Goal: Transaction & Acquisition: Purchase product/service

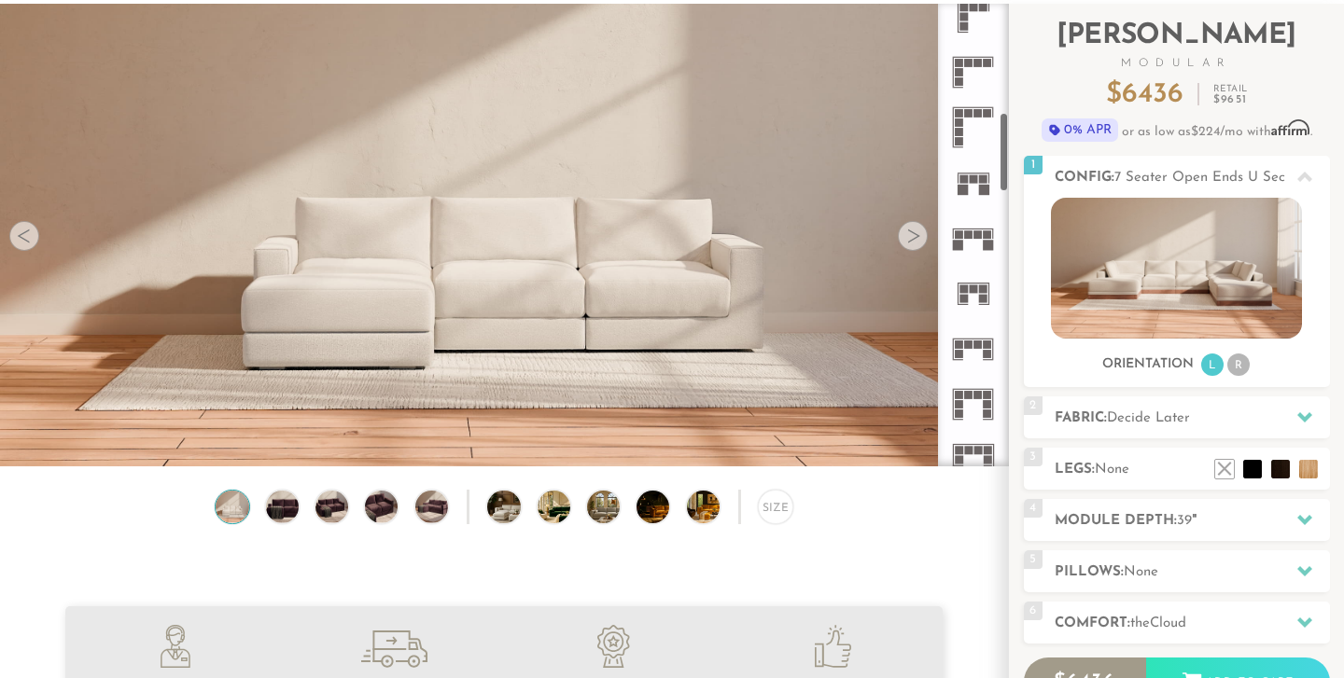
scroll to position [126, 0]
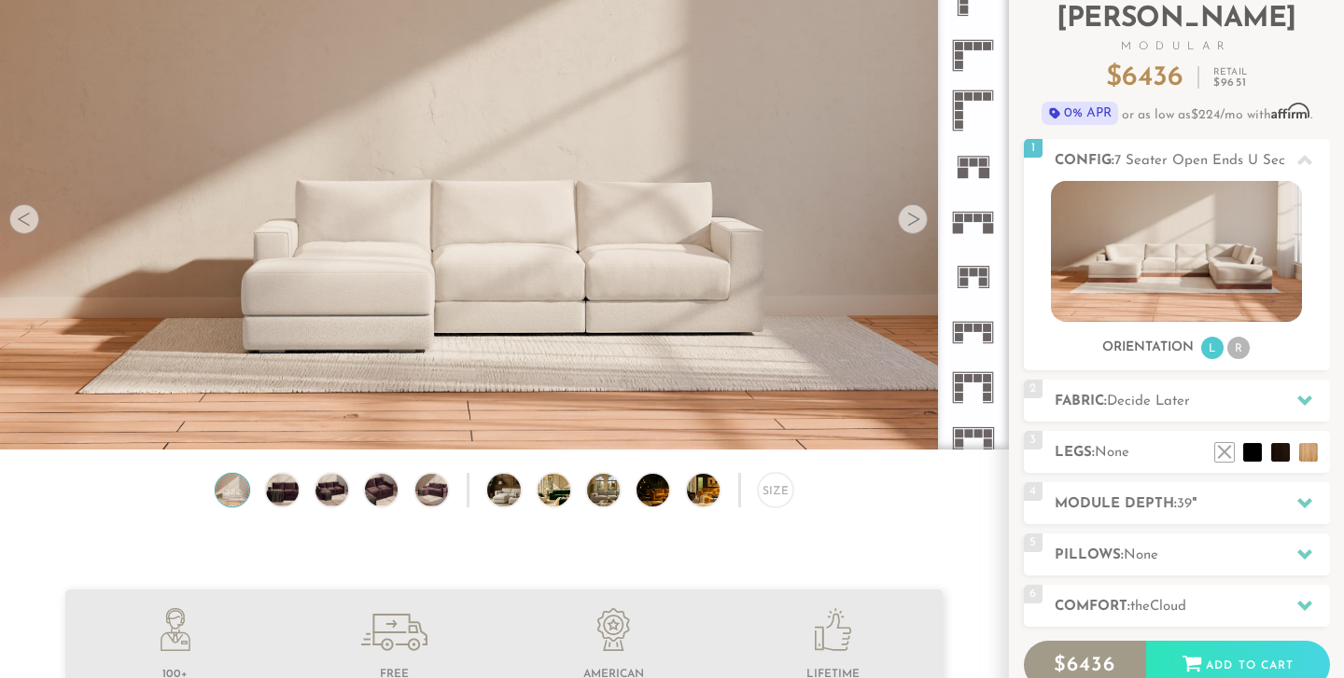
click at [910, 225] on div at bounding box center [913, 219] width 30 height 30
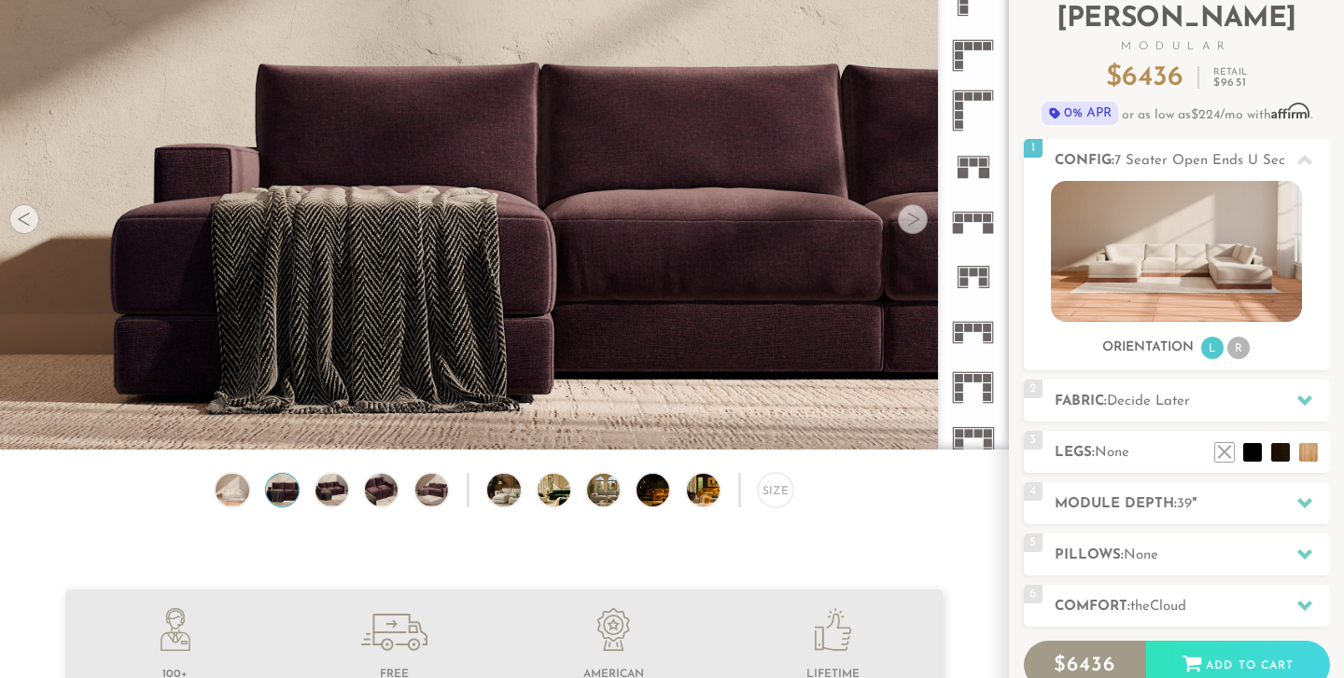
click at [910, 225] on div at bounding box center [913, 219] width 30 height 30
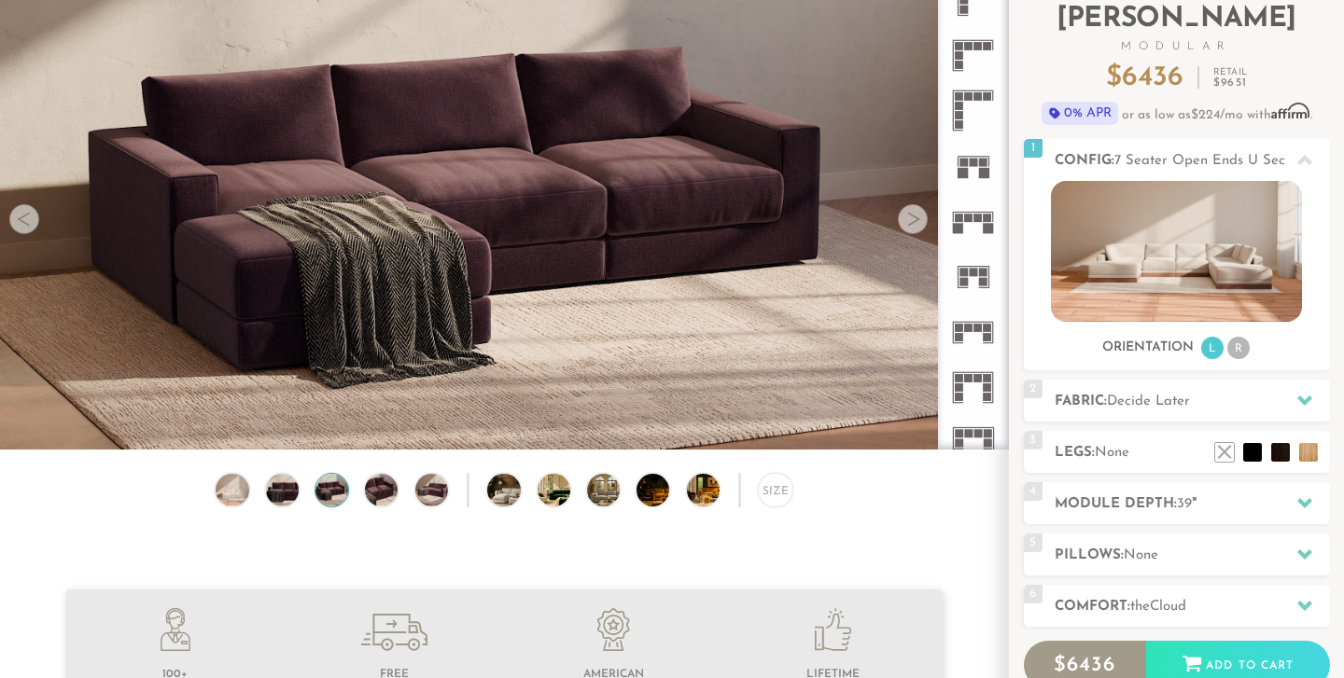
click at [910, 225] on div at bounding box center [913, 219] width 30 height 30
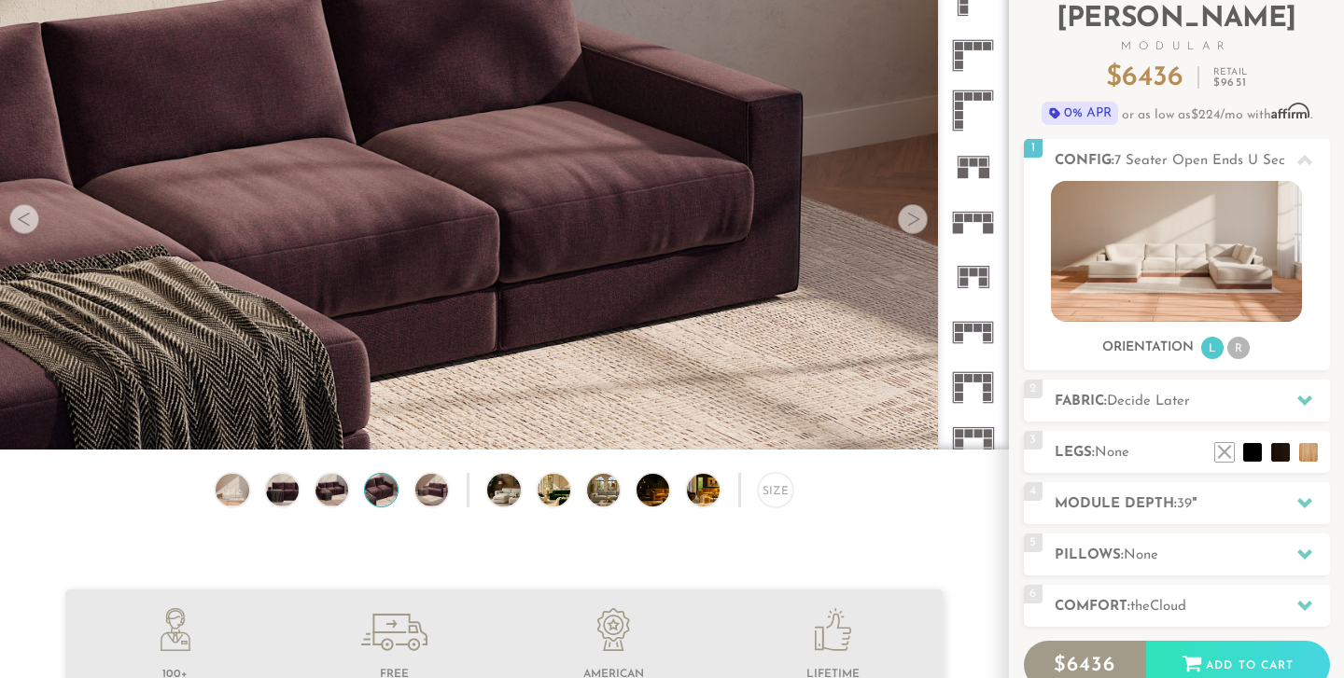
click at [910, 225] on div at bounding box center [913, 219] width 30 height 30
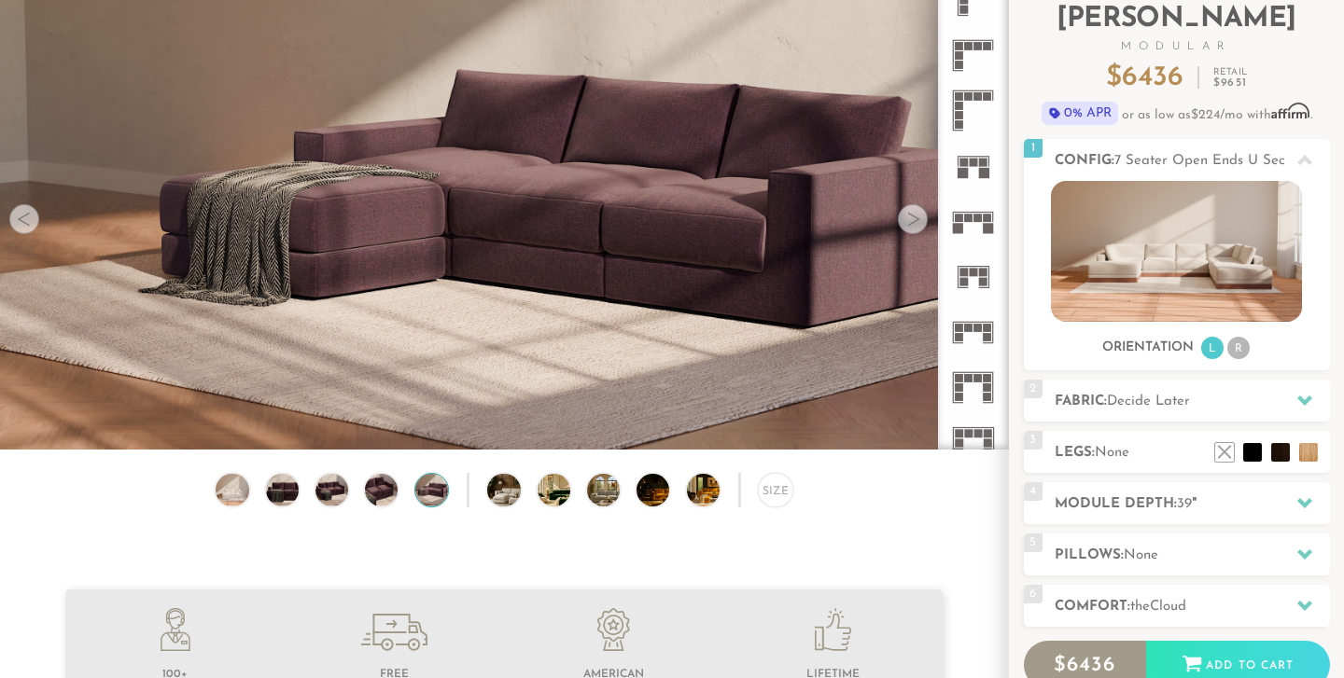
click at [910, 225] on div at bounding box center [913, 219] width 30 height 30
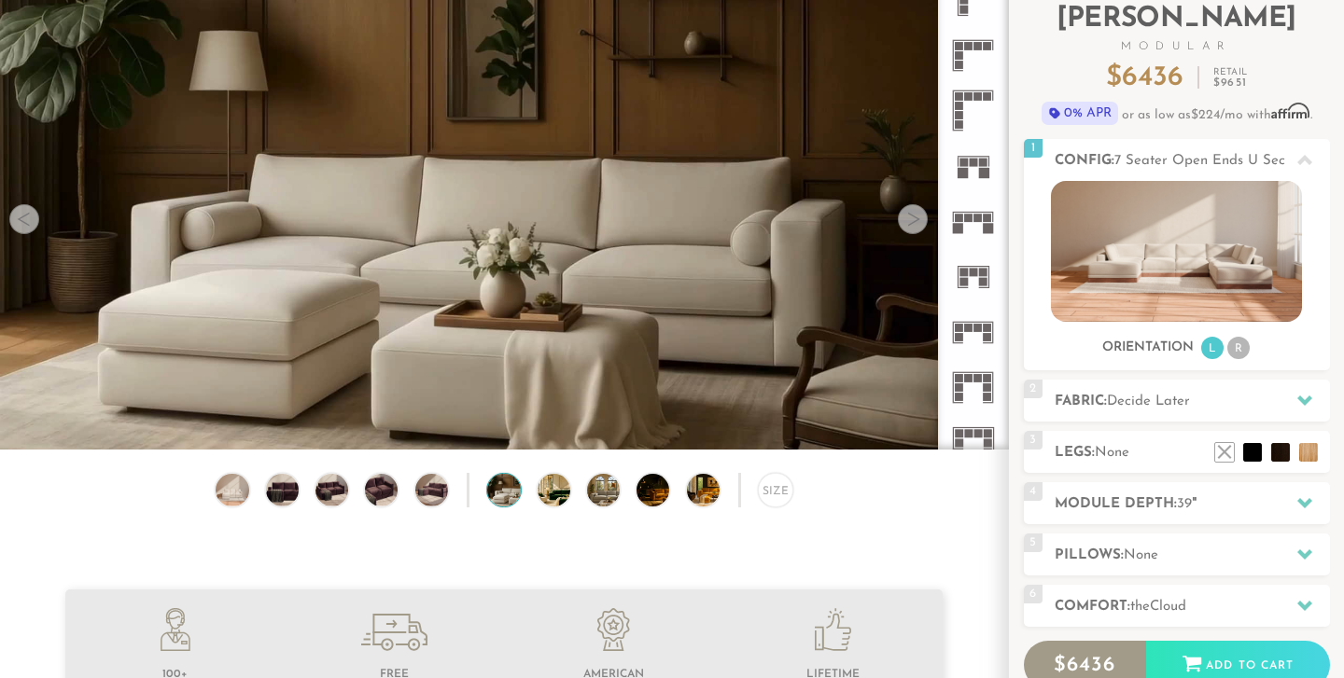
click at [910, 225] on div at bounding box center [913, 219] width 30 height 30
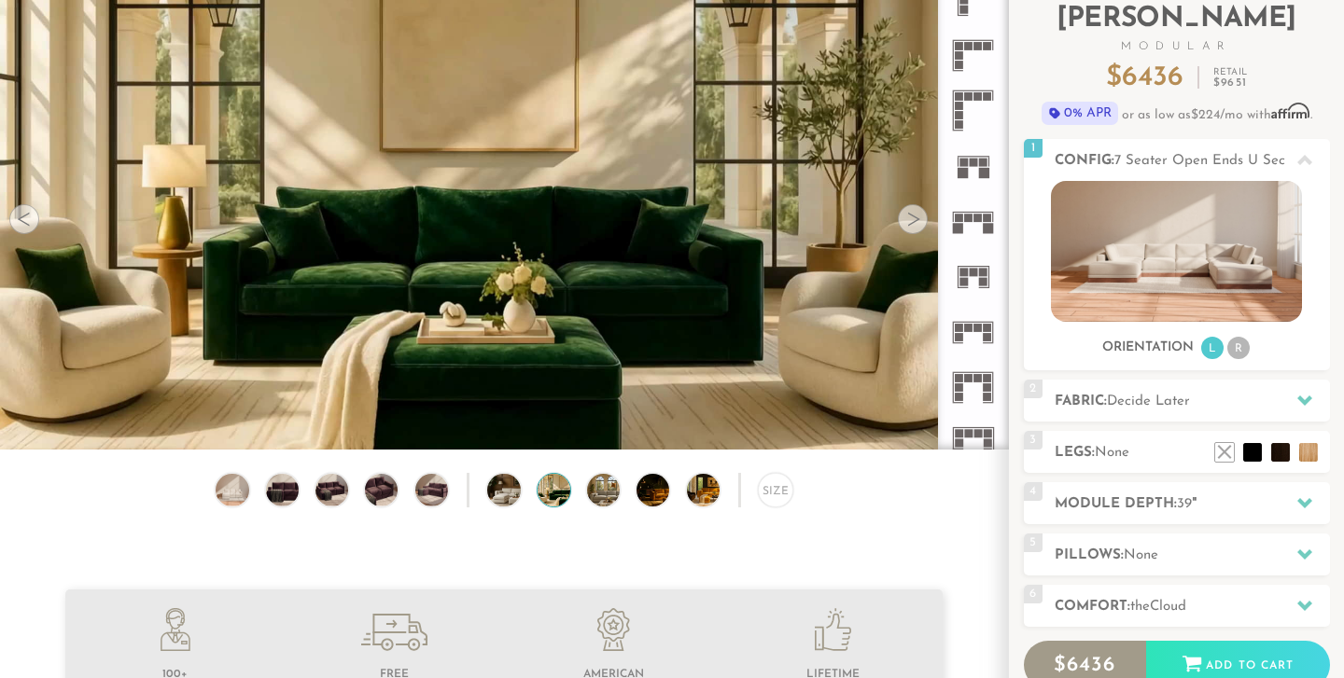
click at [910, 225] on div at bounding box center [913, 219] width 30 height 30
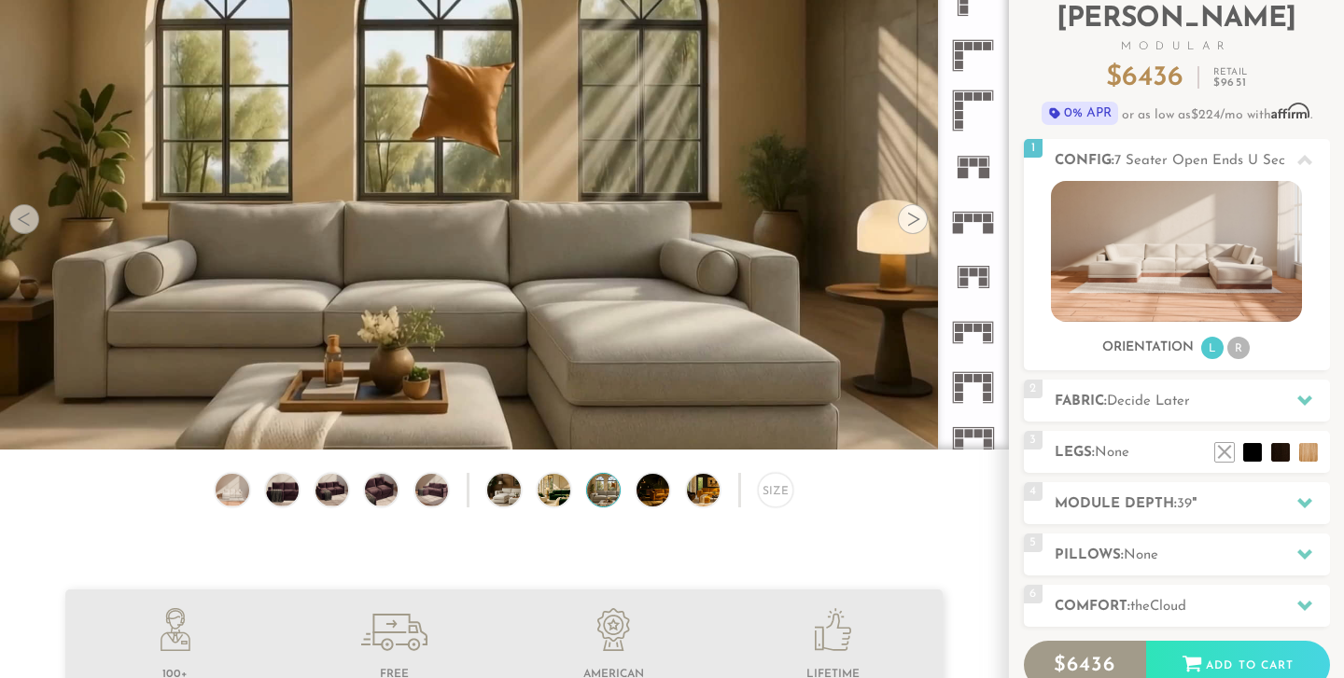
click at [910, 225] on div at bounding box center [913, 219] width 30 height 30
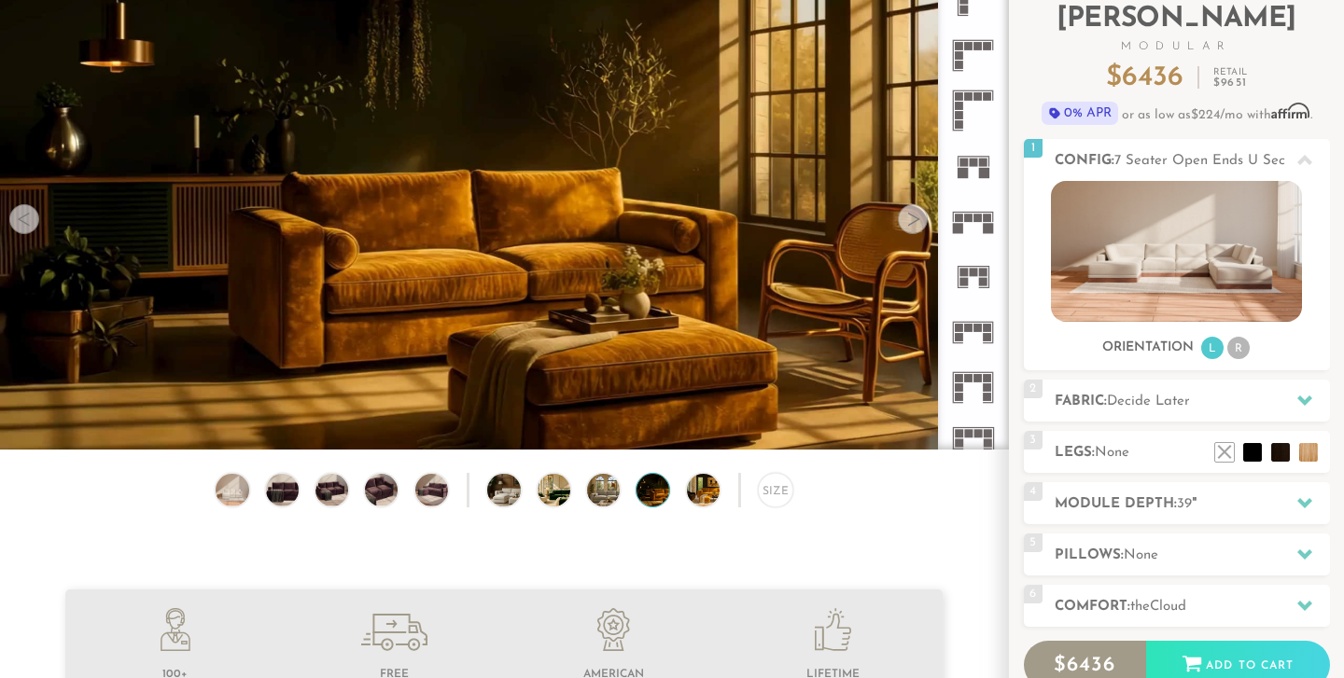
click at [910, 225] on div at bounding box center [913, 219] width 30 height 30
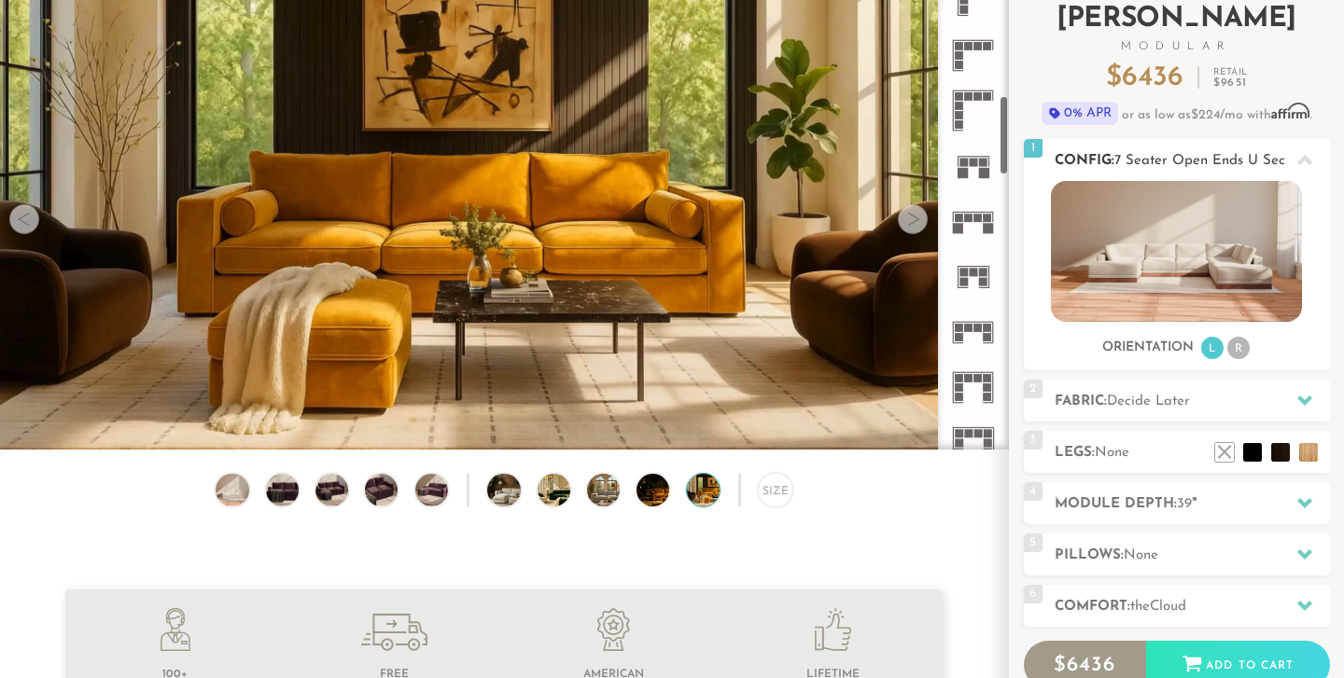
click at [1117, 278] on img at bounding box center [1176, 251] width 251 height 141
click at [1227, 343] on ul "L R" at bounding box center [1225, 348] width 52 height 25
click at [1229, 346] on li "R" at bounding box center [1238, 348] width 22 height 22
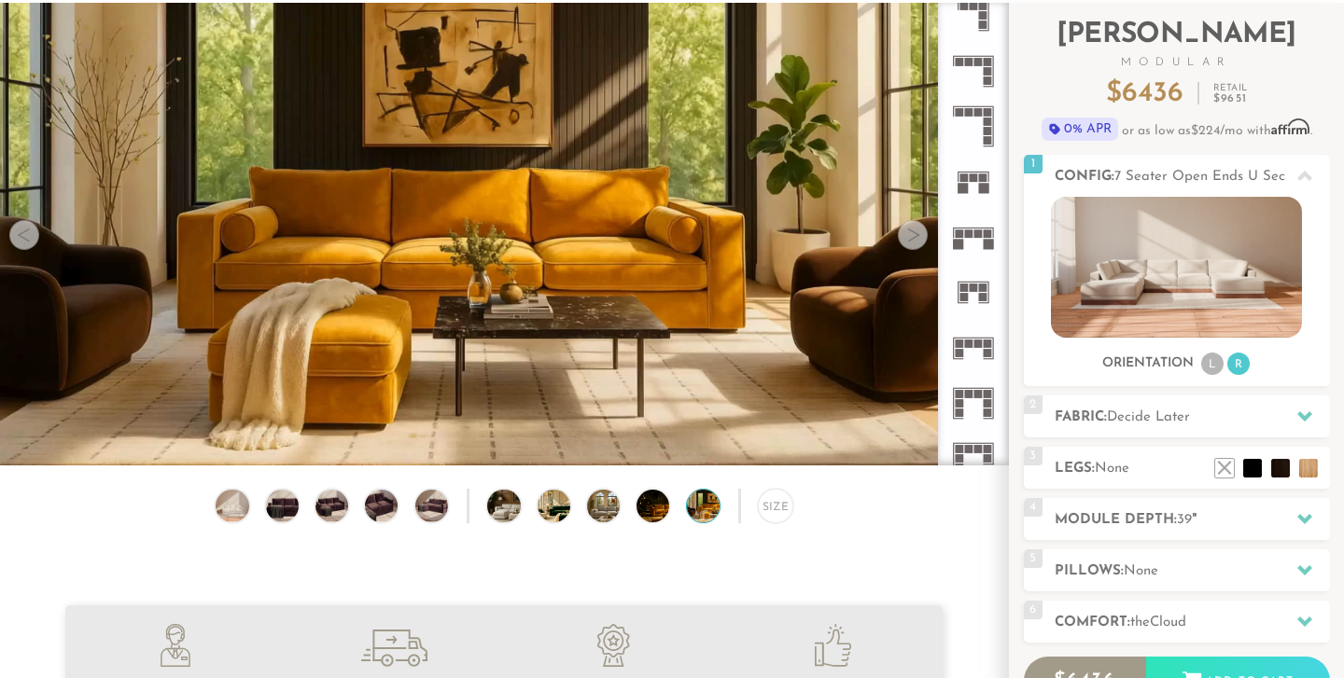
scroll to position [0, 0]
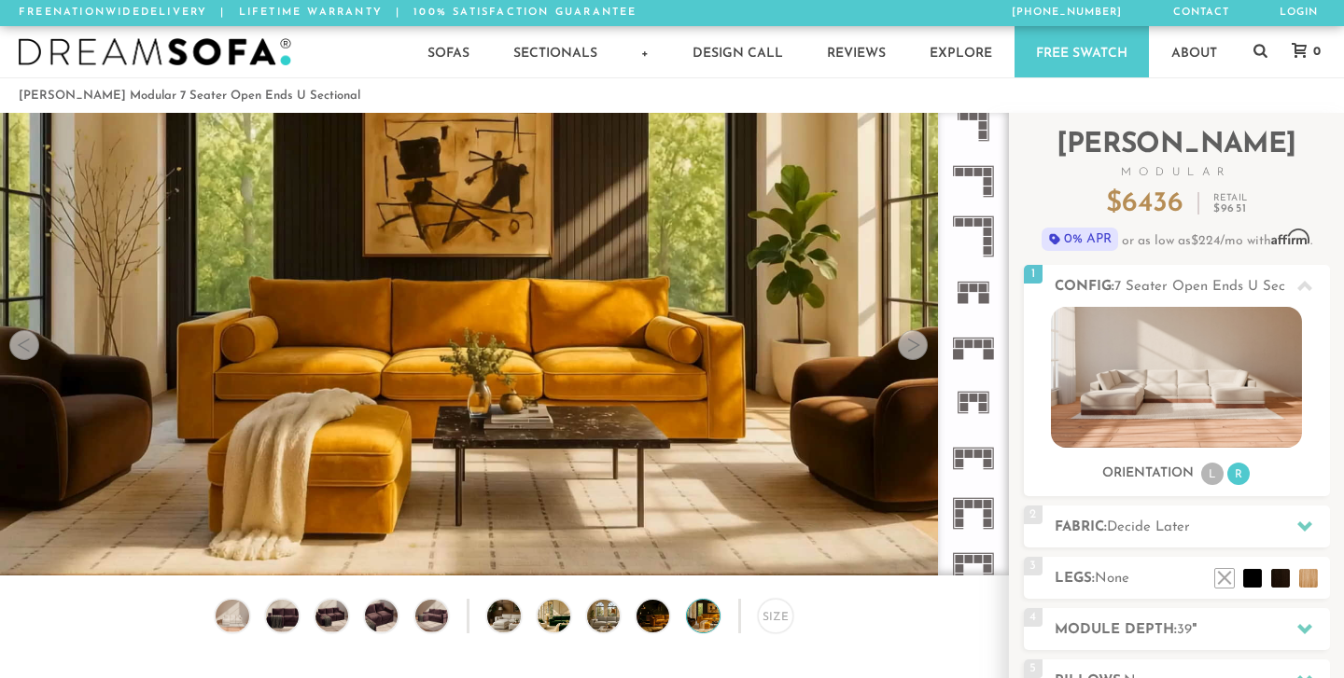
click at [911, 349] on div at bounding box center [913, 345] width 30 height 30
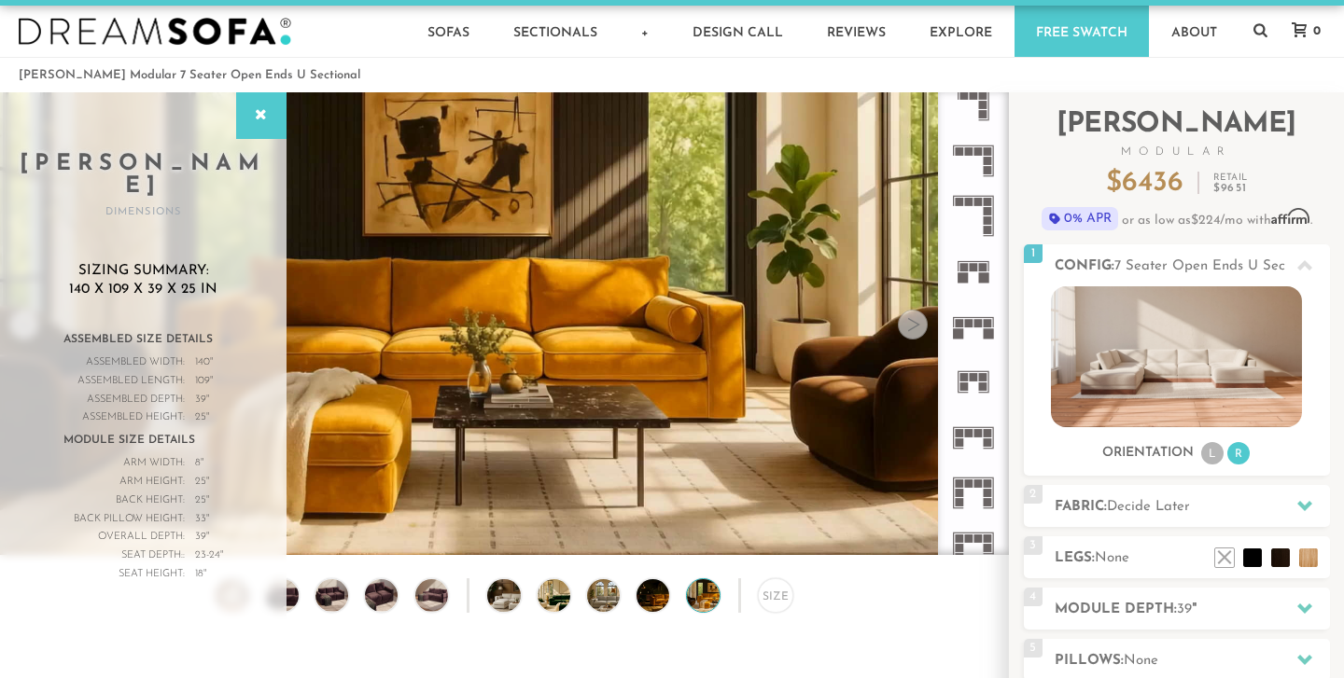
scroll to position [29, 0]
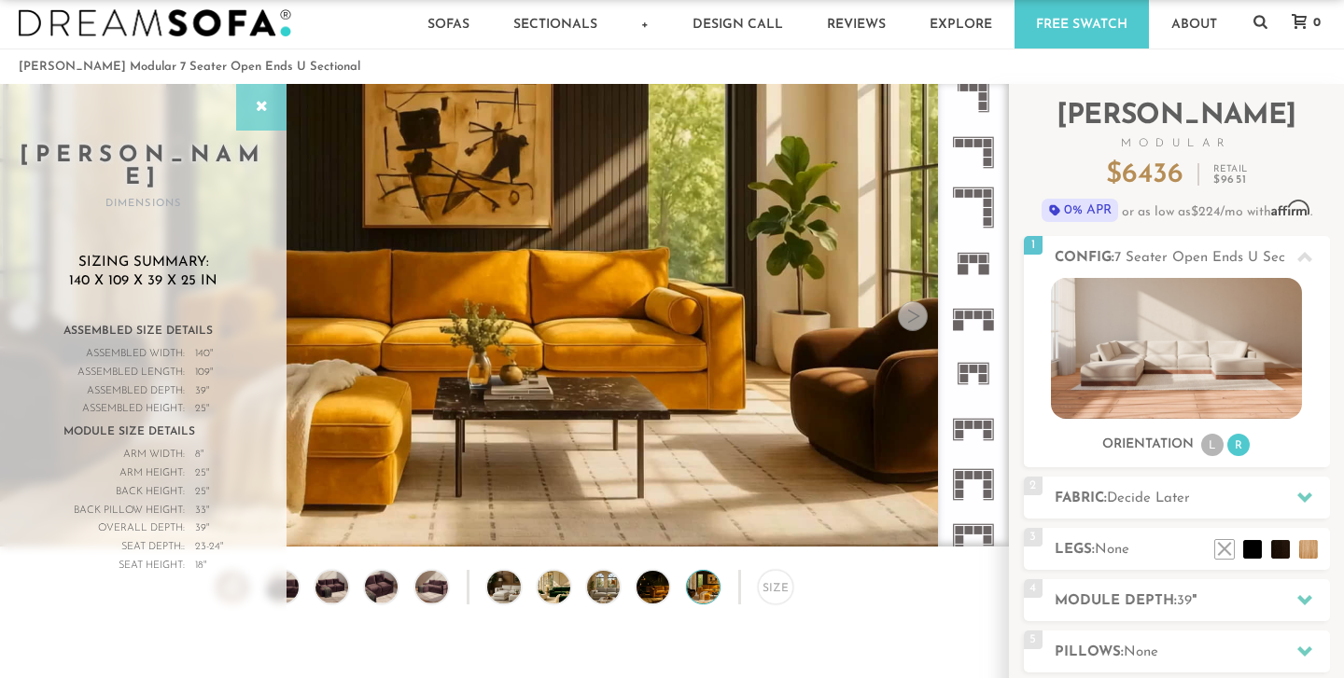
click at [258, 116] on div at bounding box center [261, 107] width 50 height 47
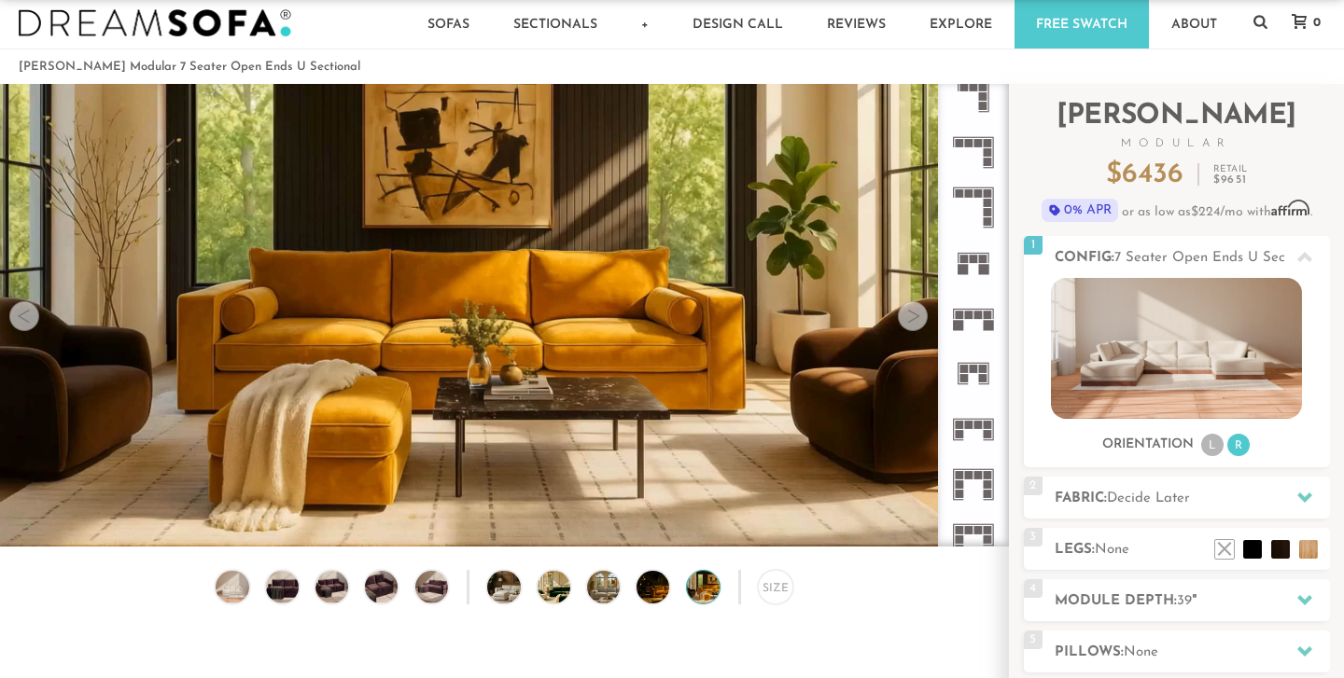
click at [25, 316] on div at bounding box center [24, 316] width 30 height 30
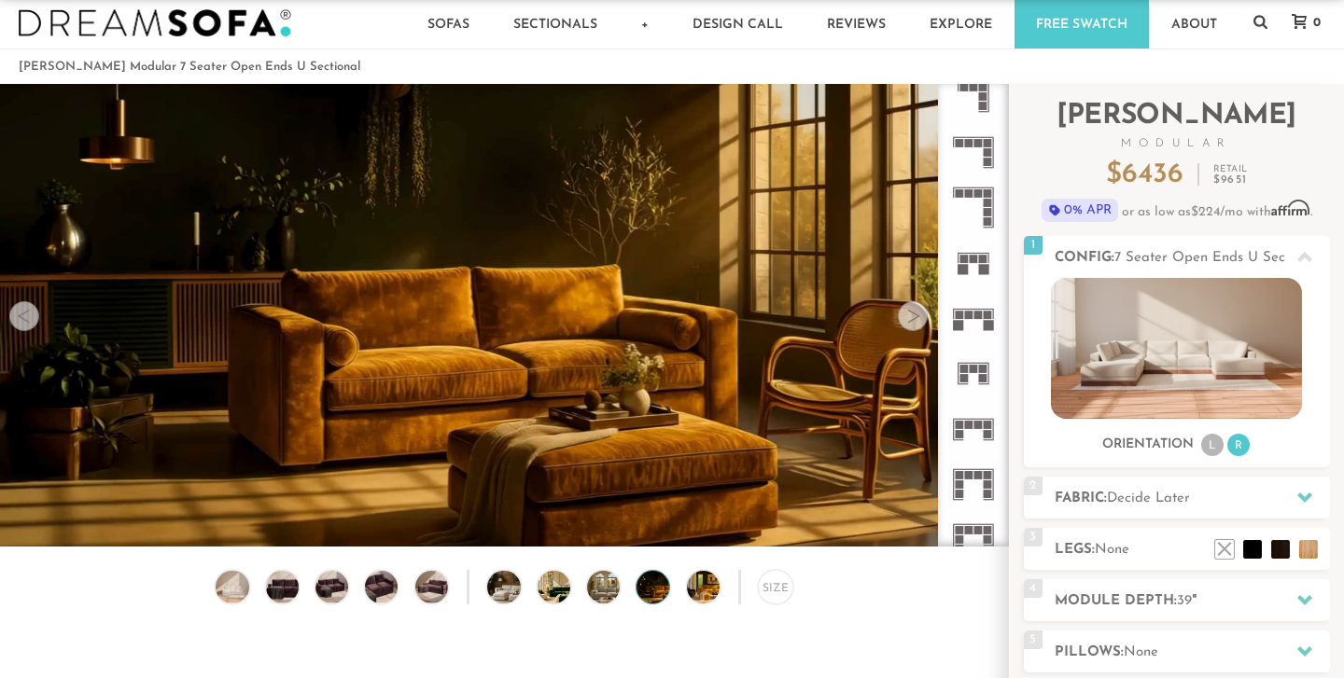
click at [25, 316] on div at bounding box center [24, 316] width 30 height 30
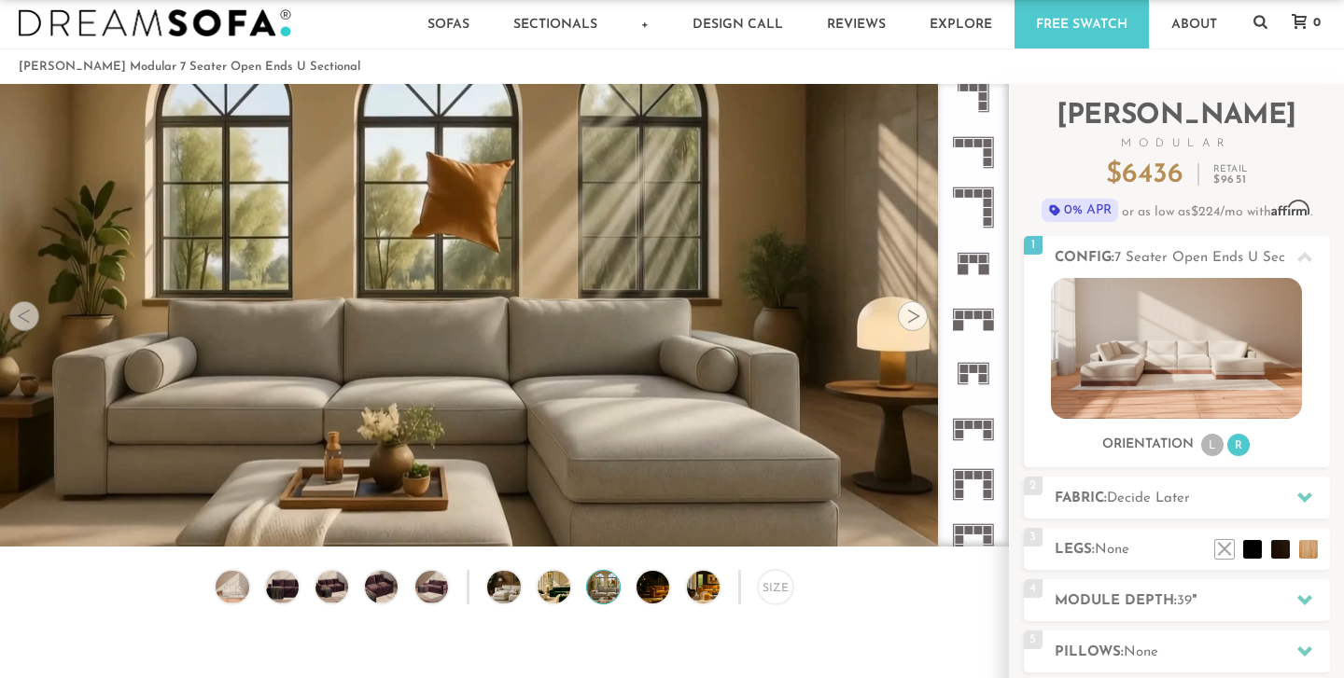
click at [25, 316] on div at bounding box center [24, 316] width 30 height 30
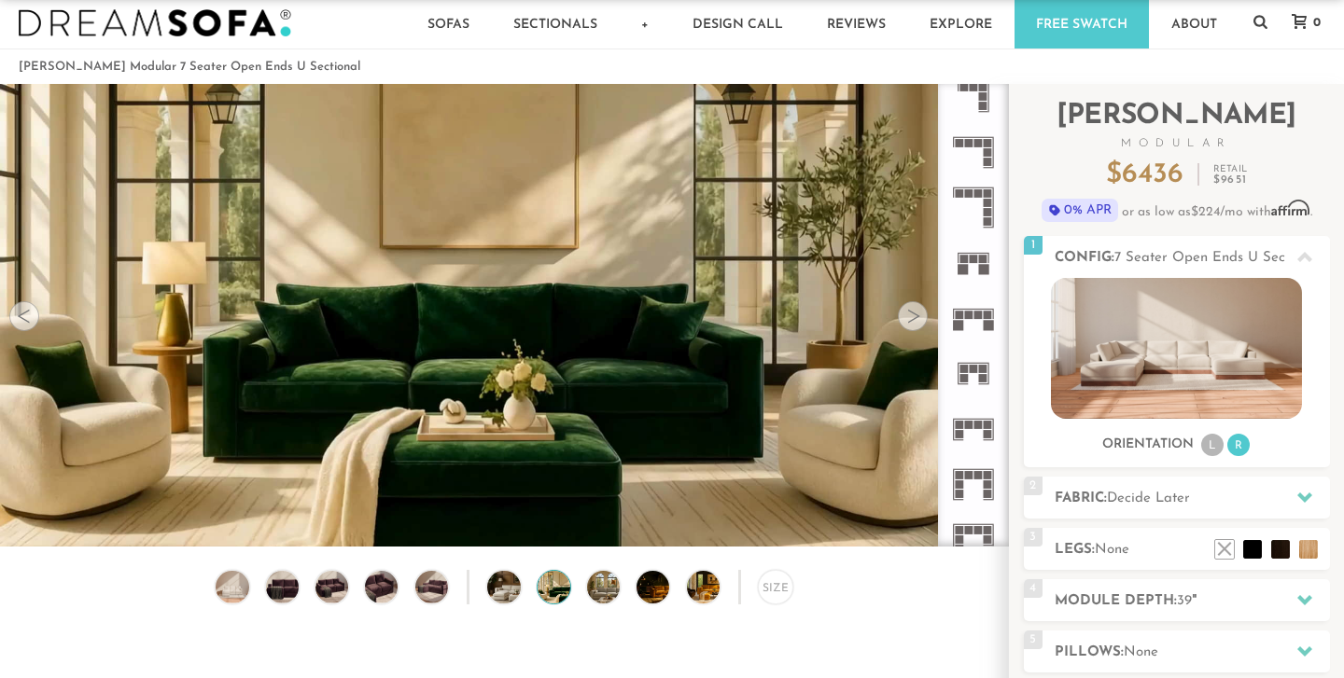
click at [25, 316] on div at bounding box center [24, 316] width 30 height 30
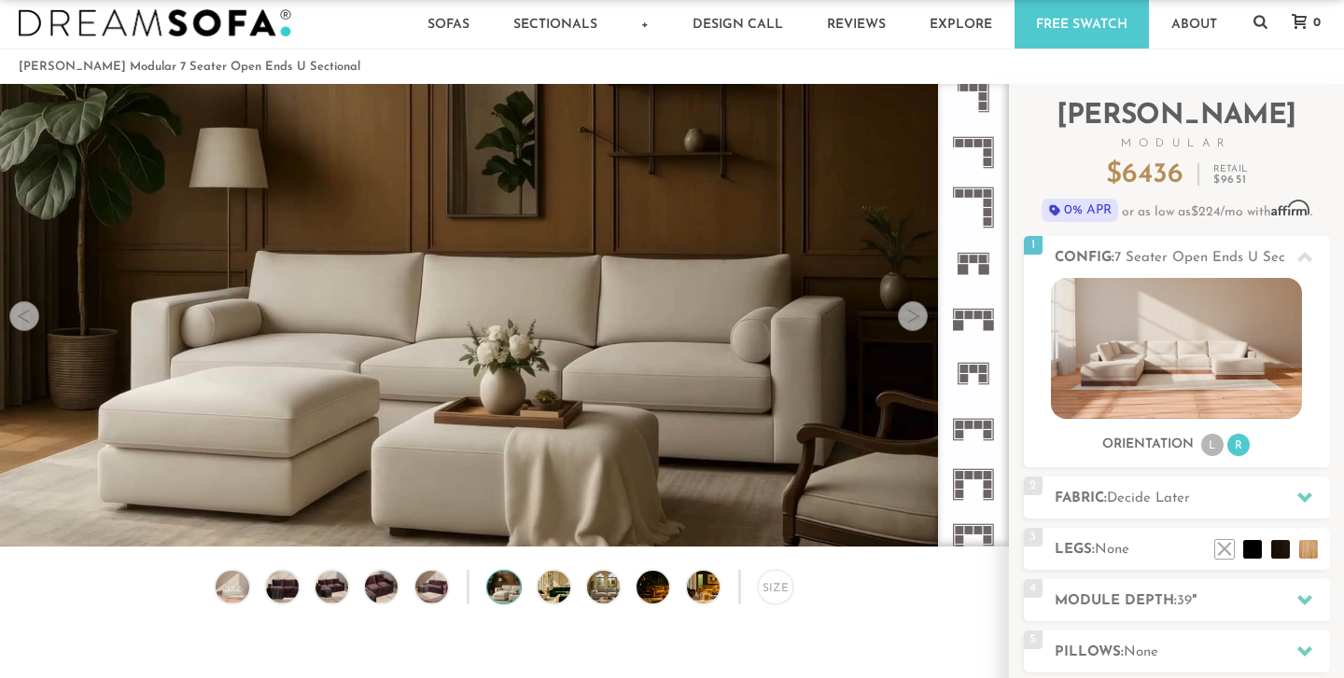
click at [25, 316] on div at bounding box center [24, 316] width 30 height 30
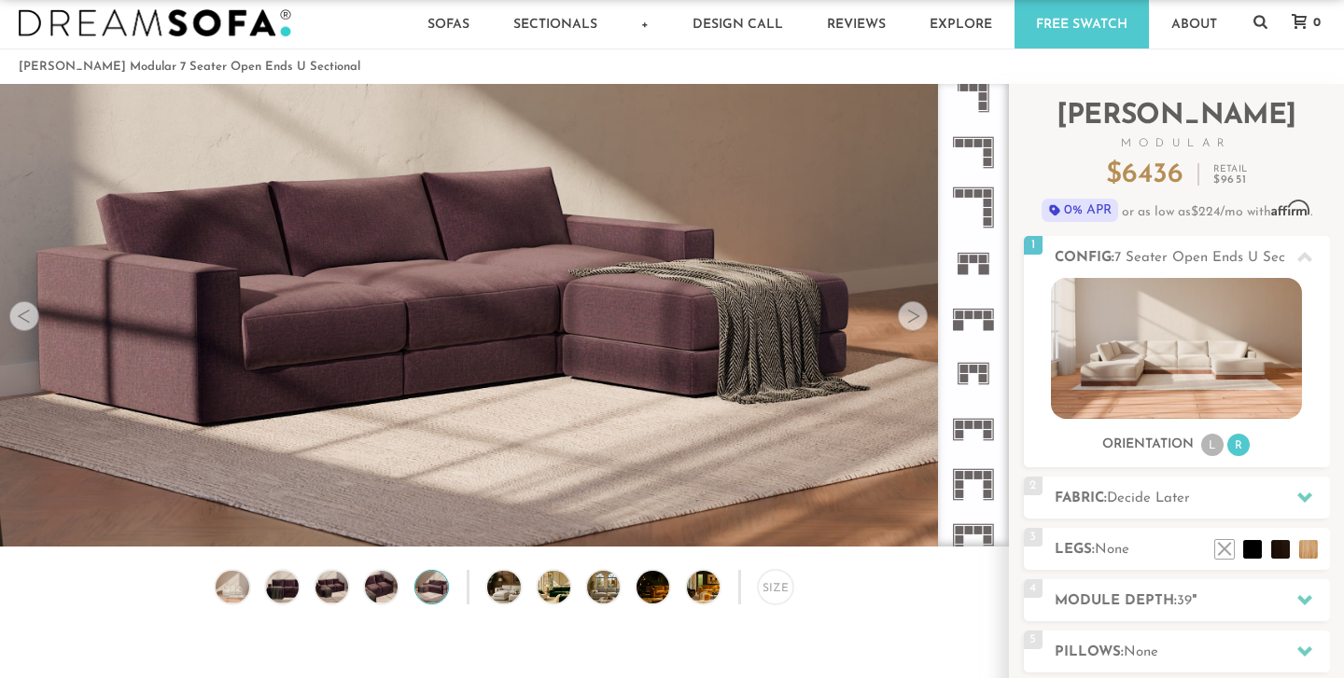
click at [25, 316] on div at bounding box center [24, 316] width 30 height 30
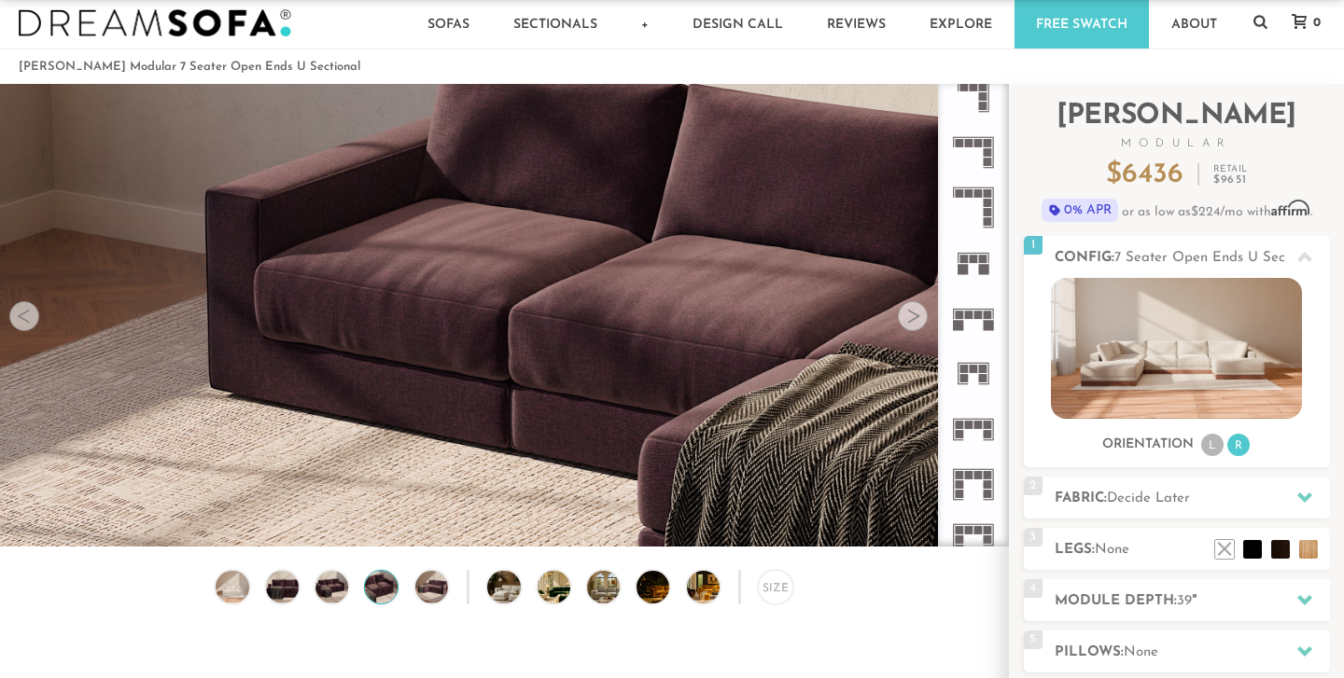
click at [25, 316] on div at bounding box center [24, 316] width 30 height 30
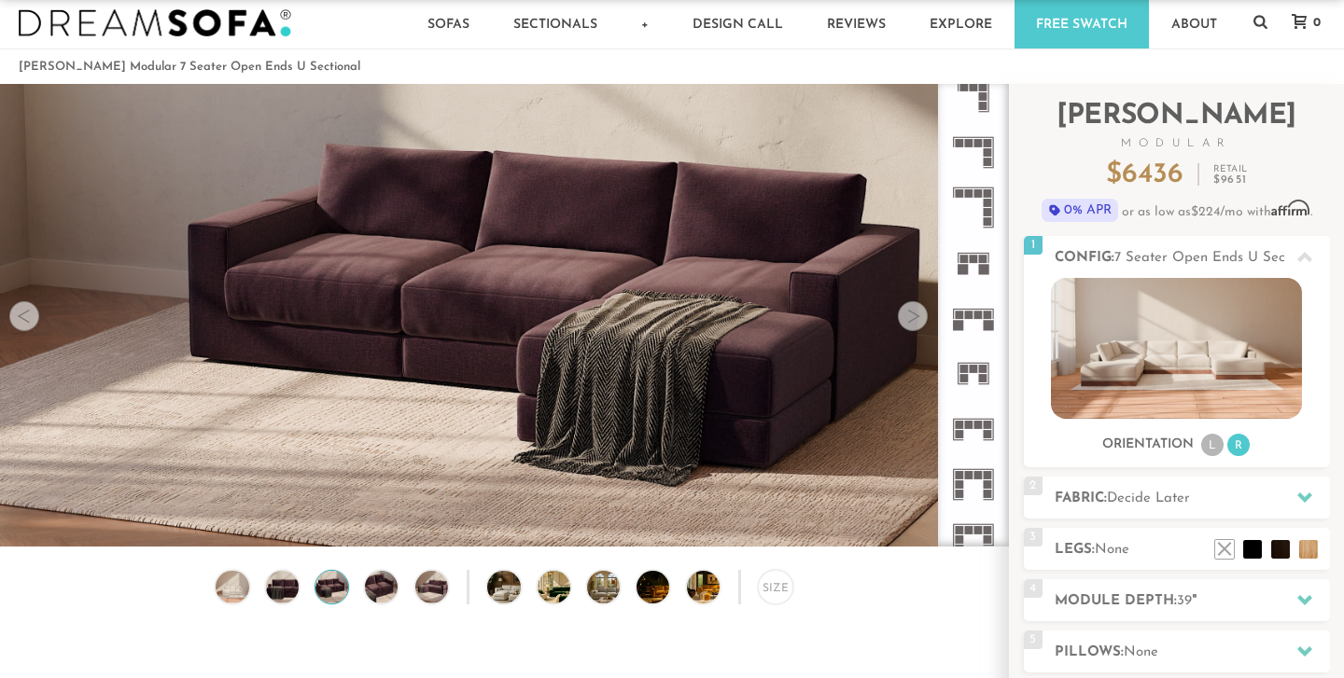
click at [25, 316] on div at bounding box center [24, 316] width 30 height 30
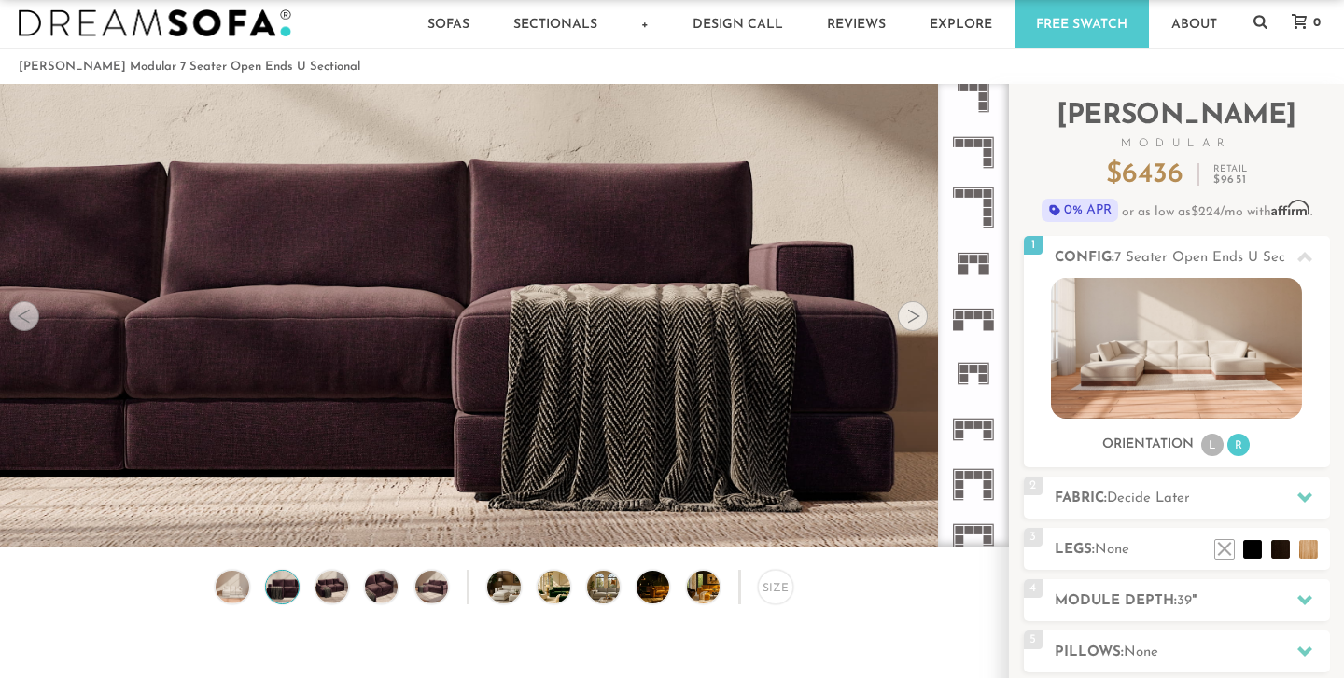
click at [25, 316] on div at bounding box center [24, 316] width 30 height 30
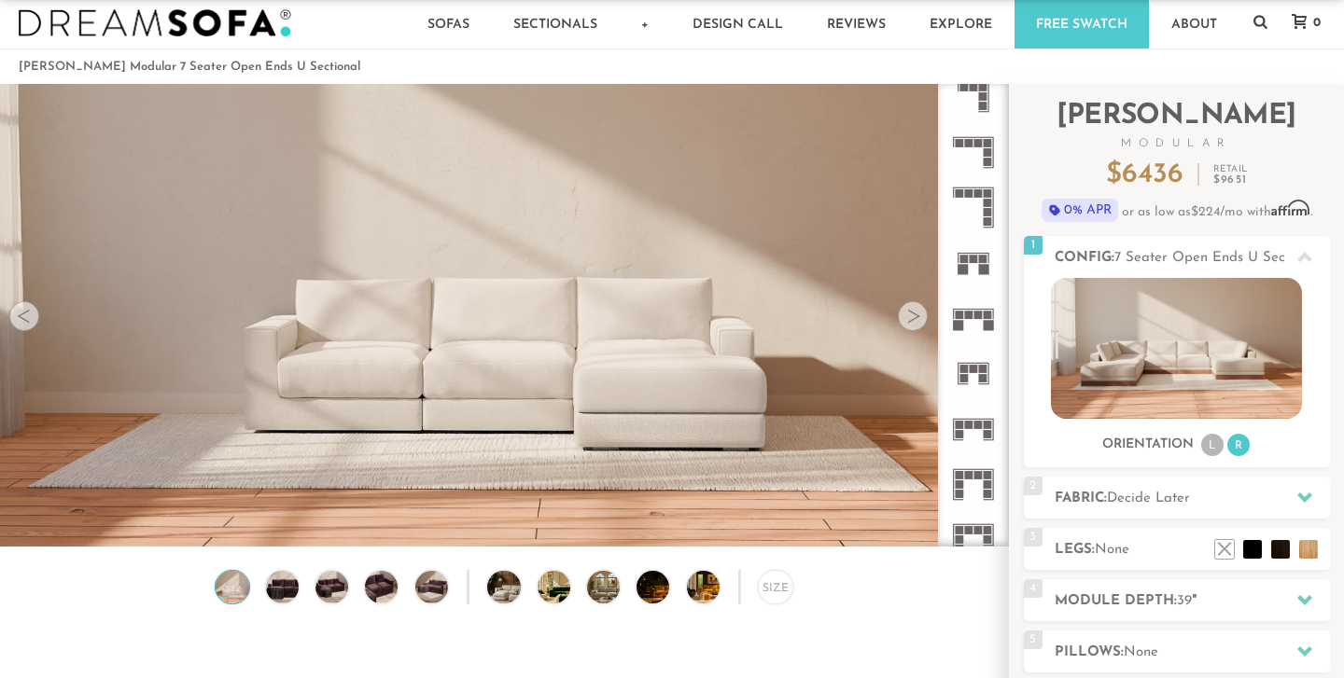
click at [25, 316] on div at bounding box center [24, 316] width 30 height 30
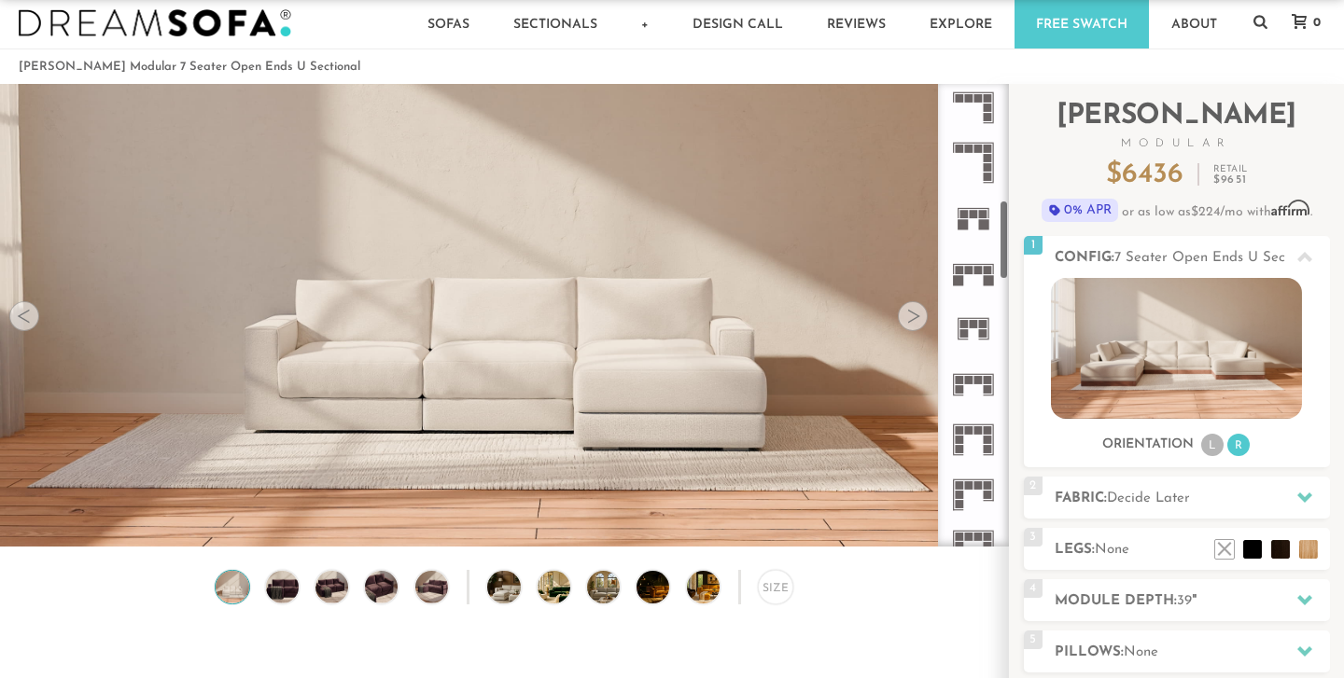
scroll to position [671, 0]
click at [962, 278] on rect at bounding box center [958, 278] width 10 height 10
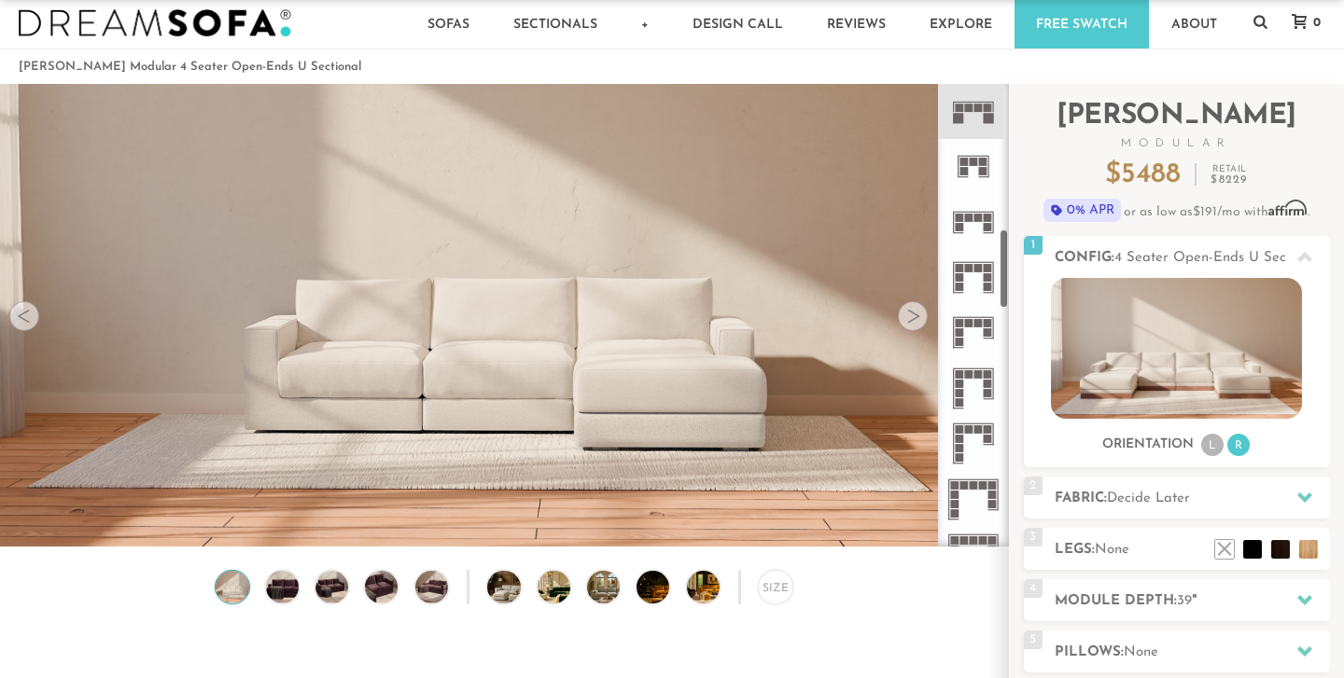
scroll to position [833, 0]
click at [980, 316] on icon at bounding box center [972, 330] width 55 height 55
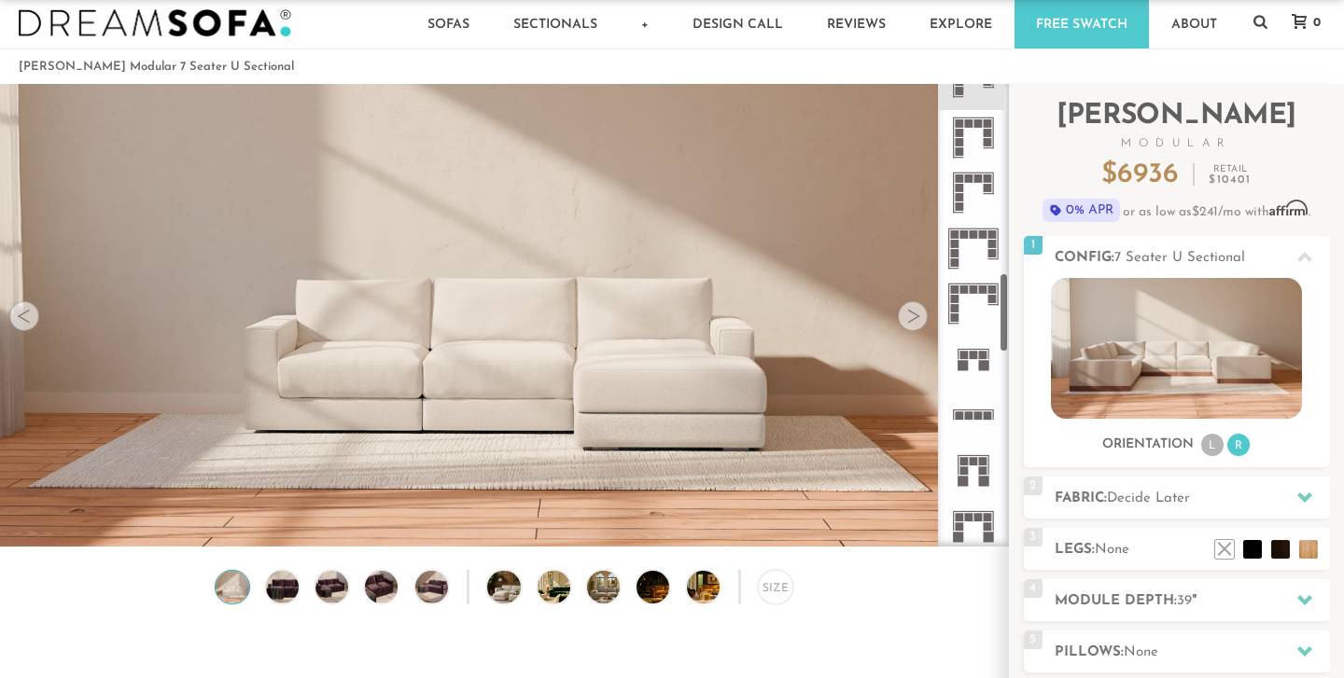
scroll to position [1085, 0]
click at [970, 461] on rect at bounding box center [973, 458] width 8 height 8
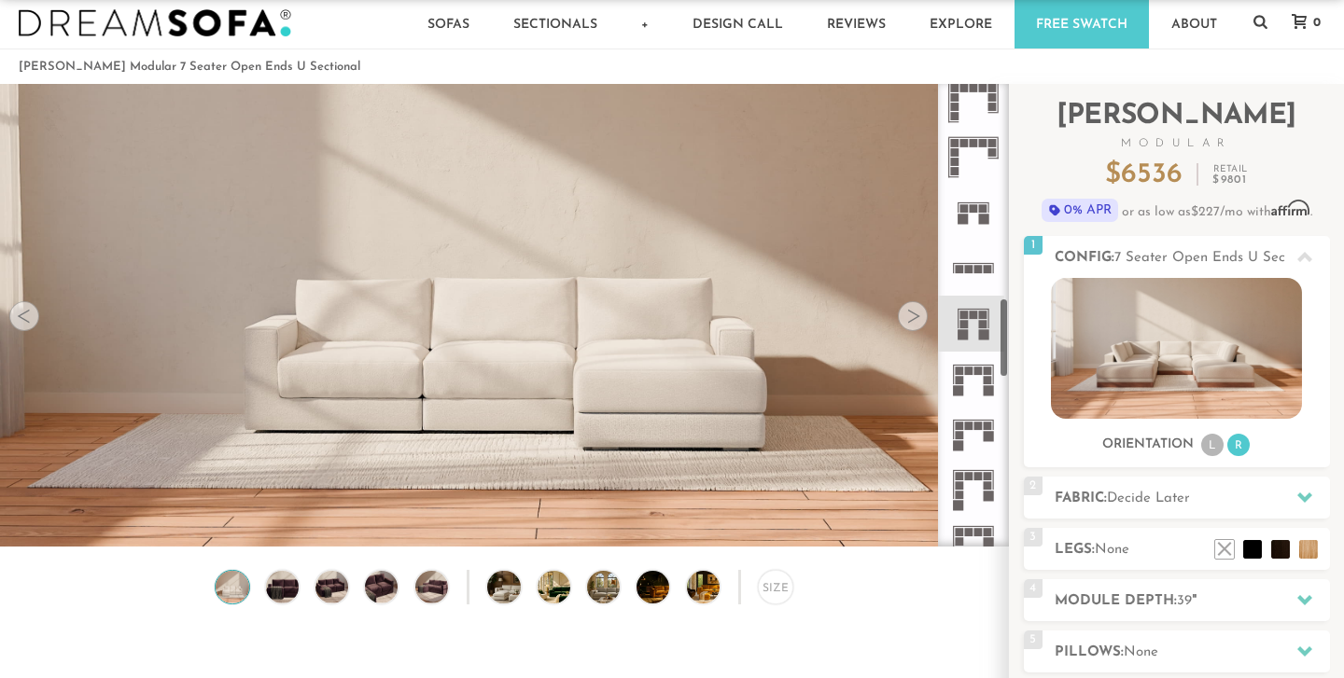
scroll to position [1230, 0]
click at [978, 417] on icon at bounding box center [972, 433] width 55 height 55
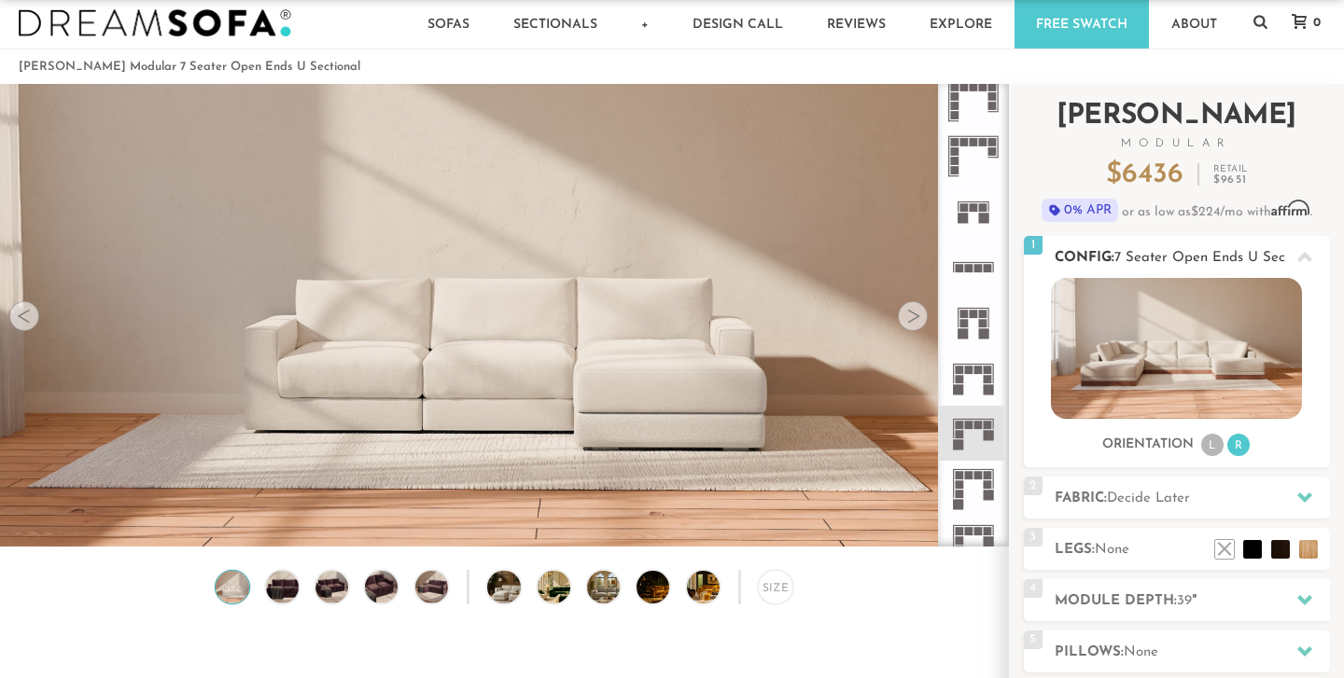
click at [1173, 323] on img at bounding box center [1176, 348] width 251 height 141
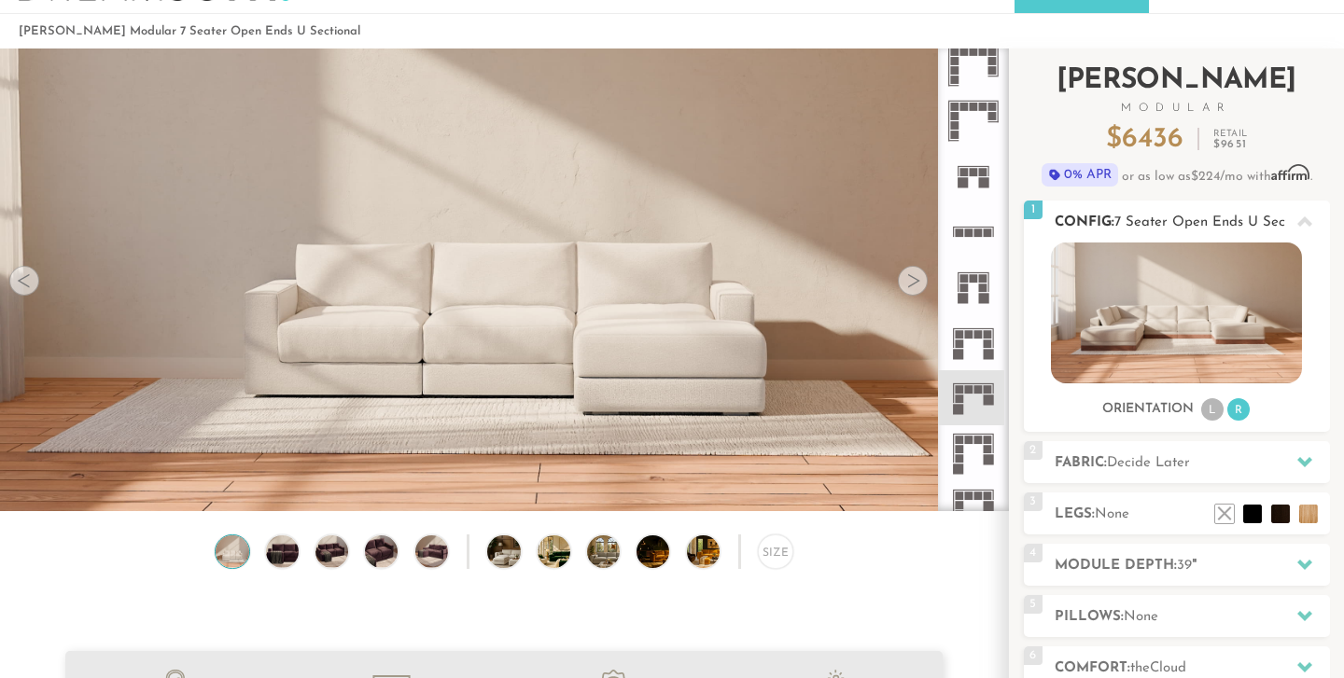
scroll to position [71, 0]
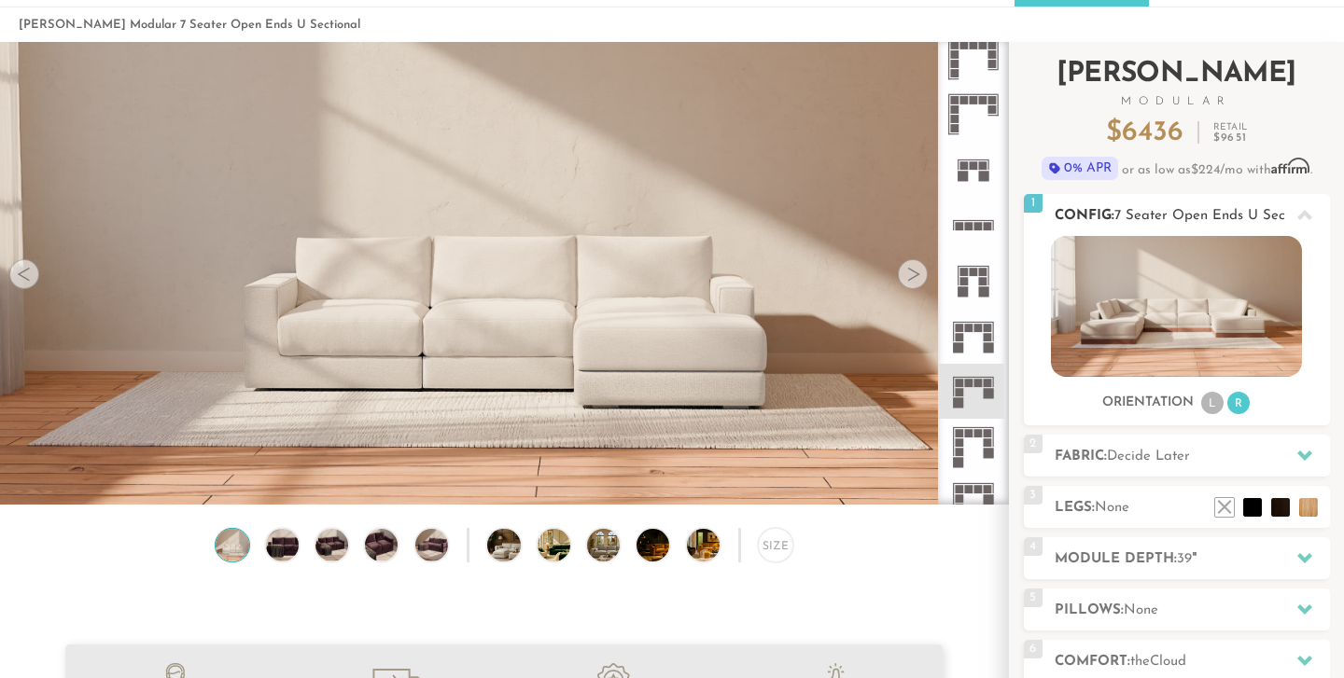
click at [1187, 456] on span "Decide Later" at bounding box center [1148, 457] width 83 height 14
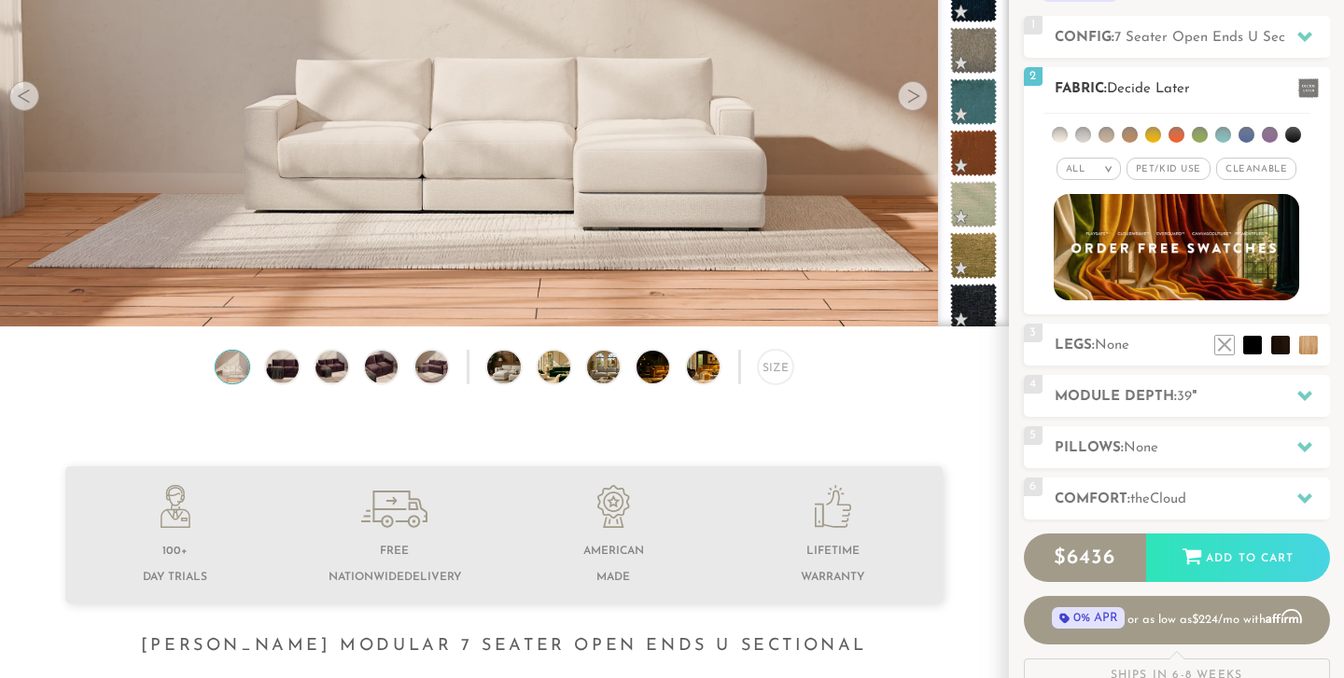
scroll to position [257, 0]
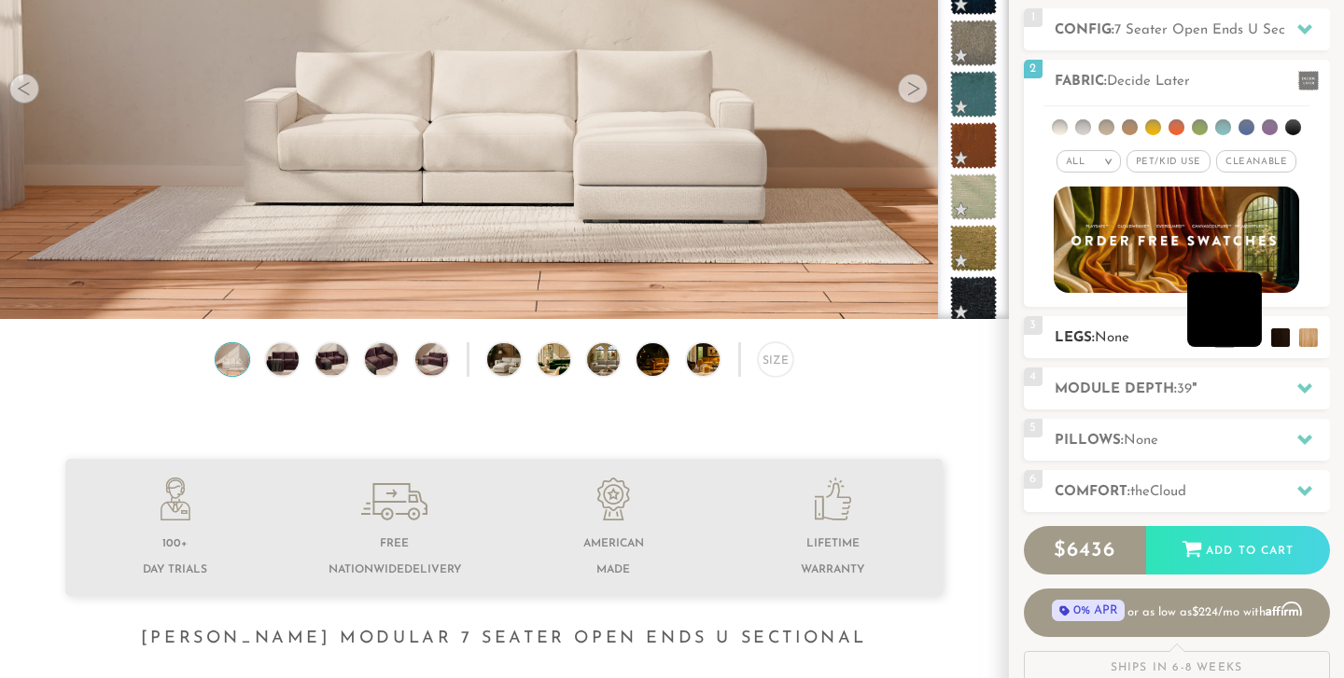
click at [1248, 342] on li at bounding box center [1224, 309] width 75 height 75
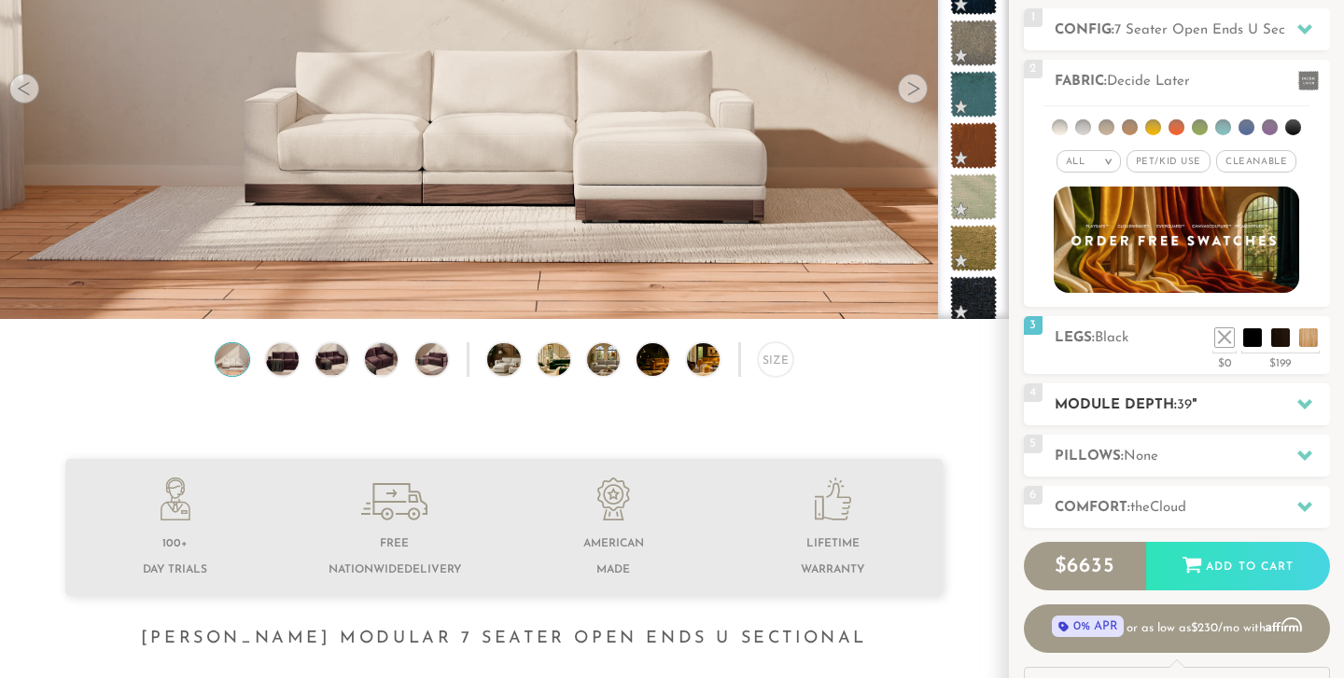
click at [1199, 414] on h2 "Module Depth: 39 "" at bounding box center [1191, 405] width 275 height 21
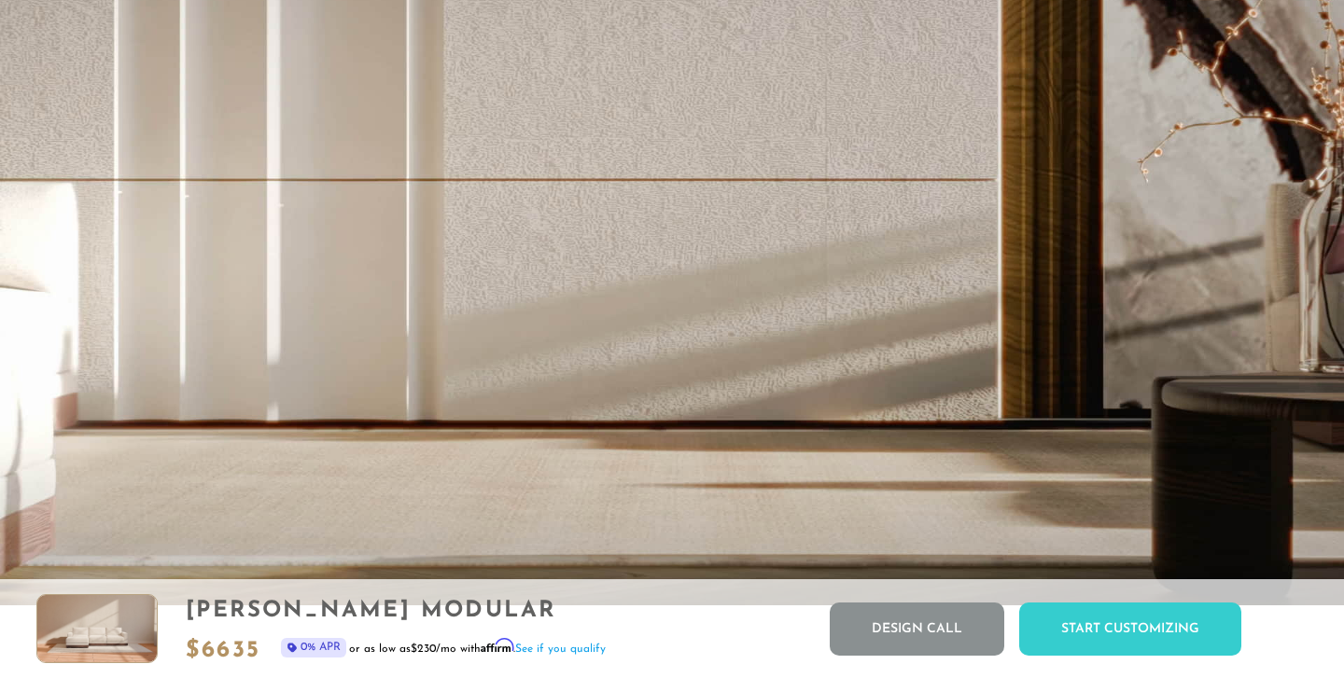
scroll to position [3779, 0]
